Goal: Contribute content

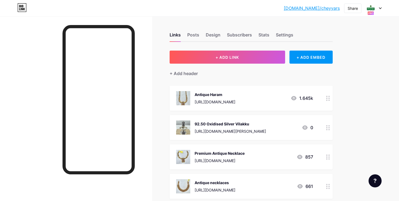
click at [329, 99] on icon at bounding box center [328, 98] width 4 height 5
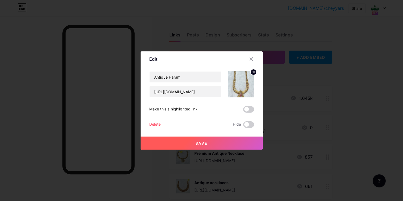
click at [254, 73] on circle at bounding box center [254, 72] width 6 height 6
click at [243, 87] on div "Picture" at bounding box center [241, 84] width 11 height 16
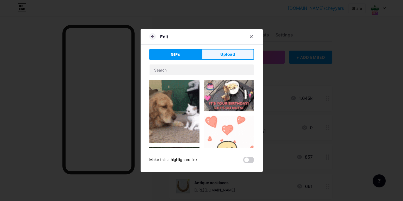
click at [224, 56] on span "Upload" at bounding box center [227, 55] width 15 height 6
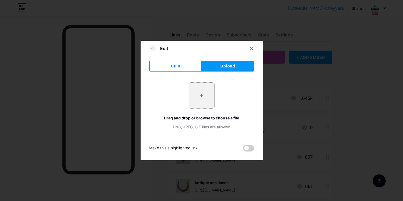
click at [207, 91] on input "file" at bounding box center [202, 96] width 26 height 26
type input "C:\fakepath\-OZnN-yH1zd2yGKY5aCJ.jpg"
click at [189, 83] on input "file" at bounding box center [202, 96] width 26 height 26
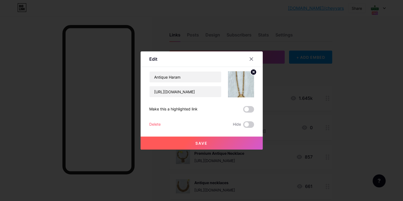
click at [252, 73] on icon at bounding box center [253, 72] width 2 height 2
click at [237, 89] on div "Picture" at bounding box center [241, 90] width 11 height 4
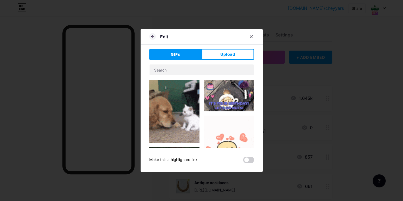
click at [233, 49] on div "Edit GIFs Upload Content YouTube Play YouTube video without leaving your page. …" at bounding box center [202, 100] width 122 height 143
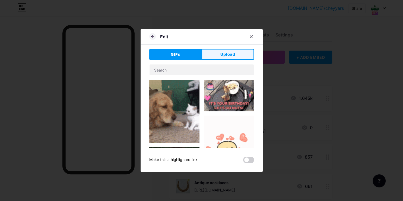
click at [233, 53] on span "Upload" at bounding box center [227, 55] width 15 height 6
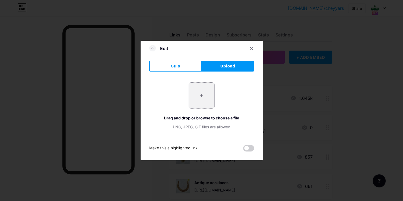
click at [196, 99] on input "file" at bounding box center [202, 96] width 26 height 26
type input "C:\fakepath\20250918_160141[1].jpg"
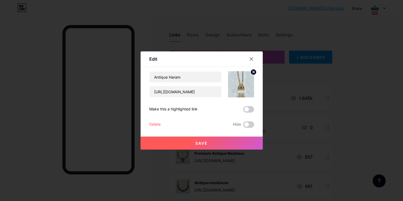
click at [251, 72] on circle at bounding box center [254, 72] width 6 height 6
click at [244, 80] on icon at bounding box center [241, 81] width 11 height 10
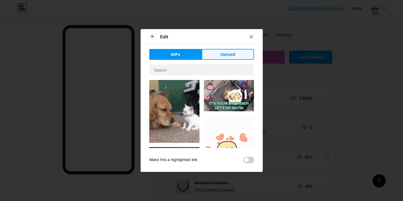
drag, startPoint x: 220, startPoint y: 52, endPoint x: 223, endPoint y: 62, distance: 10.7
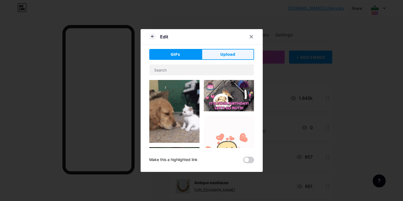
click at [220, 53] on button "Upload" at bounding box center [228, 54] width 52 height 11
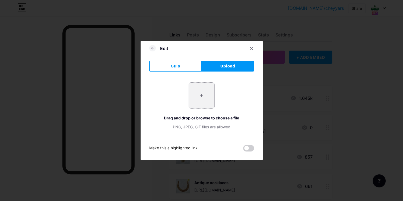
click at [204, 97] on input "file" at bounding box center [202, 96] width 26 height 26
type input "C:\fakepath\20250918_160141[1].jpg"
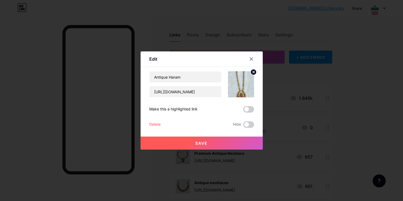
click at [255, 72] on circle at bounding box center [254, 72] width 6 height 6
click at [243, 84] on icon at bounding box center [242, 84] width 1 height 1
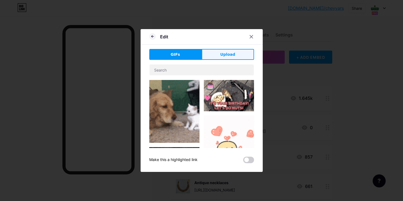
click at [230, 55] on span "Upload" at bounding box center [227, 55] width 15 height 6
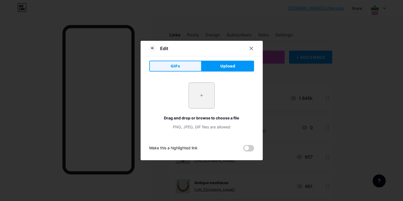
click at [182, 63] on button "GIFs" at bounding box center [175, 66] width 52 height 11
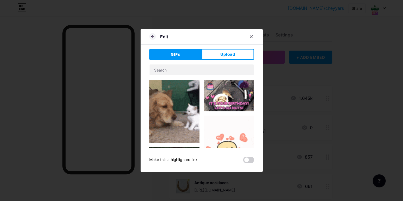
click at [218, 62] on div "GIFs Upload Content YouTube Play YouTube video without leaving your page. ADD V…" at bounding box center [201, 106] width 105 height 114
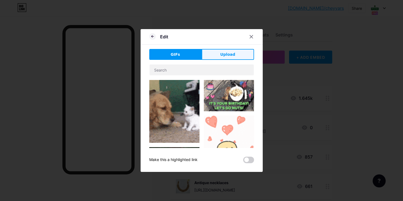
click at [230, 50] on button "Upload" at bounding box center [228, 54] width 52 height 11
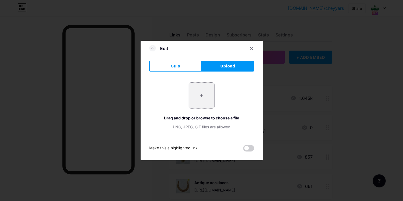
click at [203, 94] on input "file" at bounding box center [202, 96] width 26 height 26
type input "C:\fakepath\20250918_160141[1].jpg"
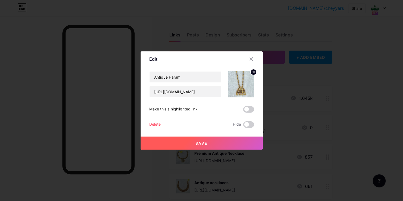
click at [213, 138] on button "Save" at bounding box center [202, 142] width 122 height 13
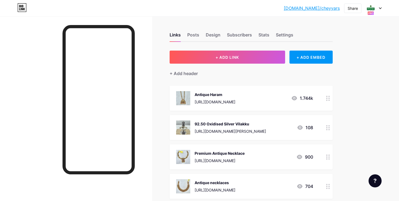
click at [172, 14] on div "[DOMAIN_NAME]/cheyya... [DOMAIN_NAME]/cheyyars Share Switch accounts [PERSON_NA…" at bounding box center [199, 8] width 399 height 16
